Goal: Transaction & Acquisition: Purchase product/service

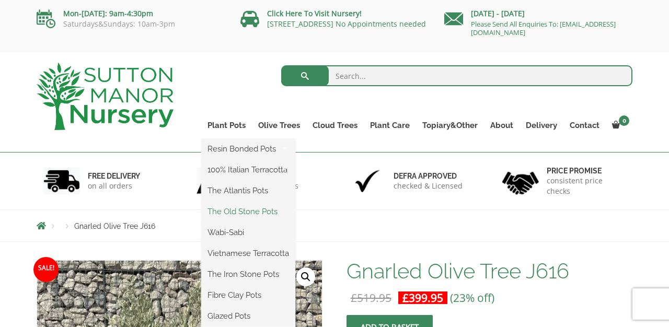
click at [238, 215] on link "The Old Stone Pots" at bounding box center [248, 212] width 94 height 16
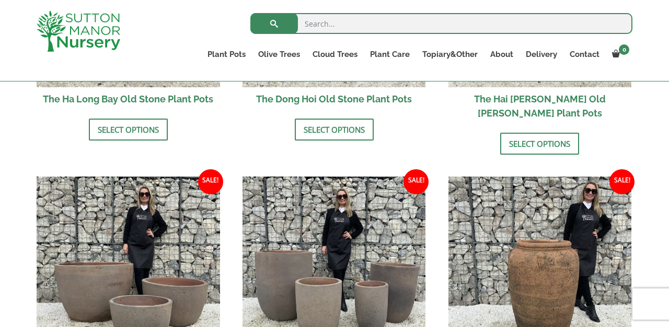
scroll to position [545, 0]
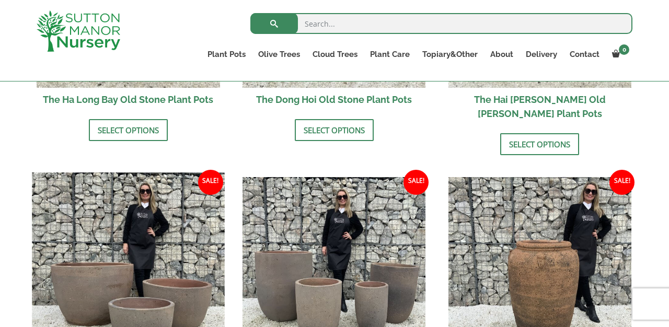
click at [150, 300] on img at bounding box center [128, 268] width 192 height 192
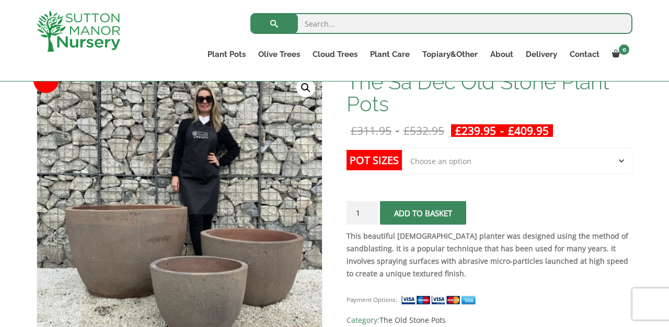
scroll to position [173, 0]
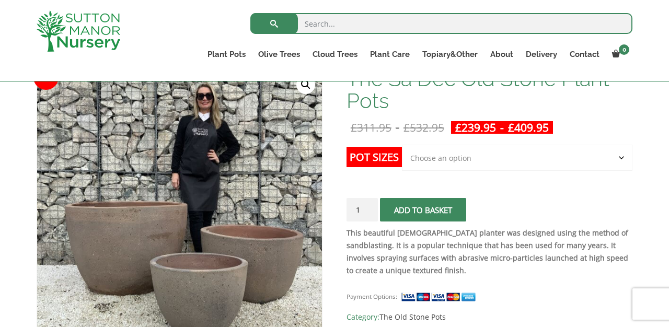
click at [423, 210] on span "submit" at bounding box center [423, 210] width 0 height 0
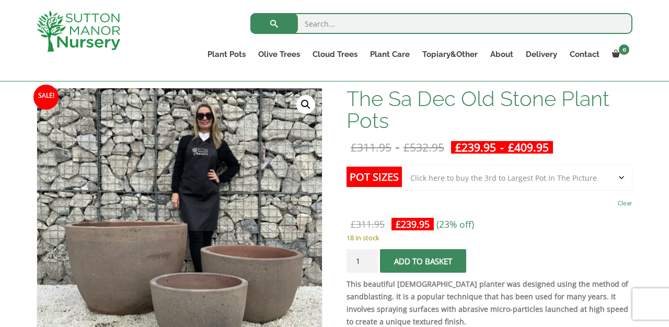
scroll to position [155, 0]
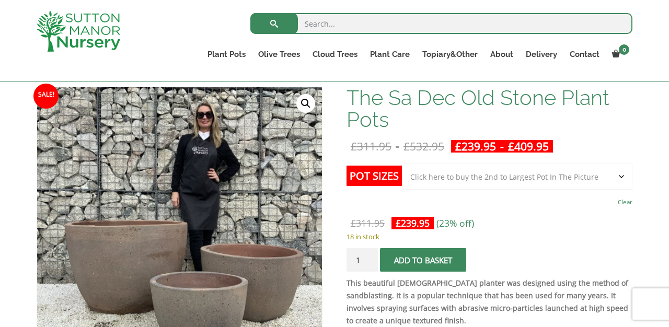
select select "Click here to buy the 2nd to Largest Pot In The Picture"
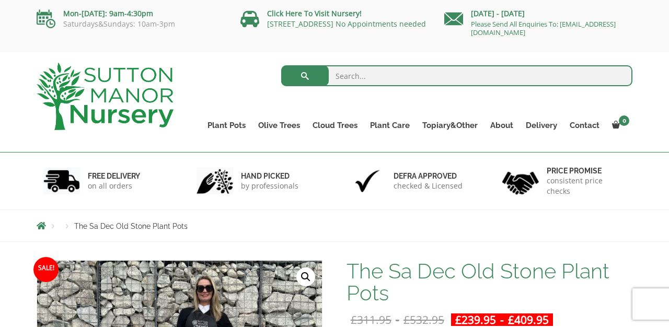
scroll to position [0, 0]
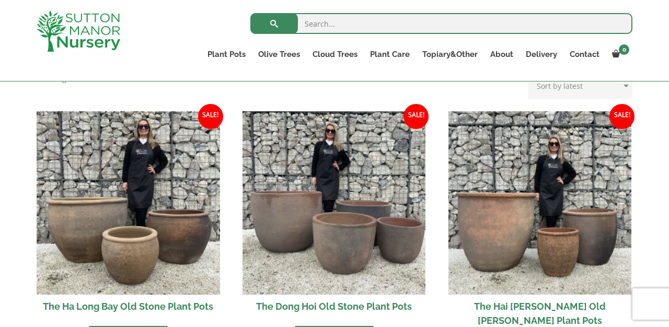
scroll to position [340, 0]
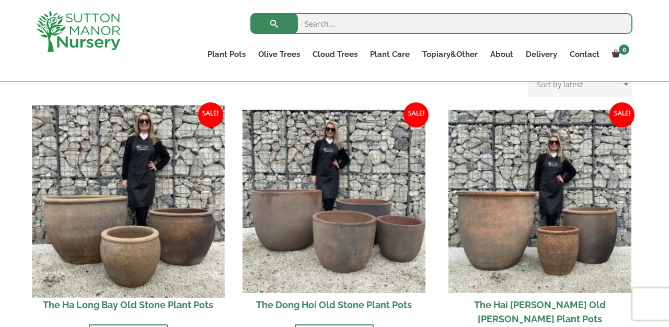
click at [108, 196] on img at bounding box center [128, 201] width 192 height 192
